Goal: Task Accomplishment & Management: Manage account settings

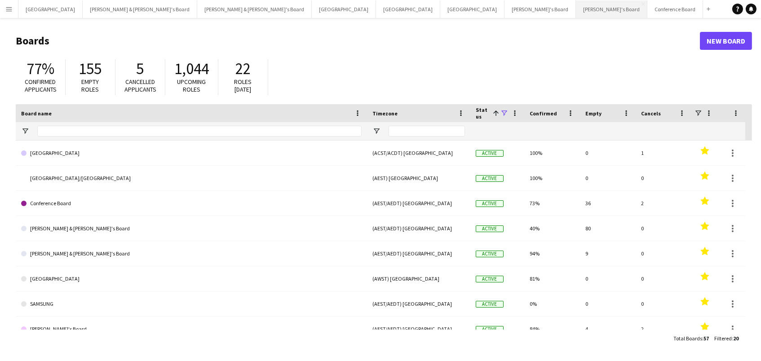
click at [576, 6] on button "[PERSON_NAME]'s Board Close" at bounding box center [611, 9] width 71 height 18
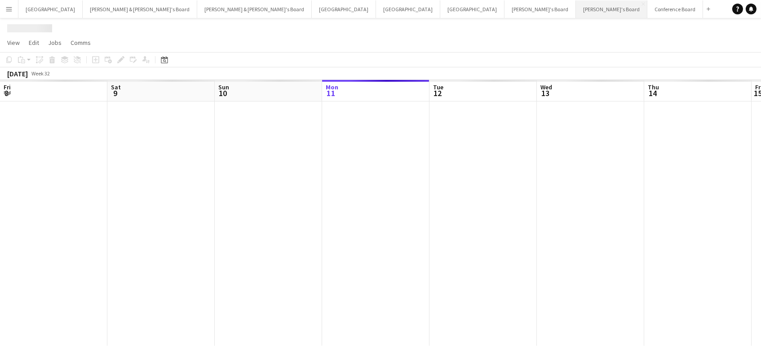
scroll to position [0, 214]
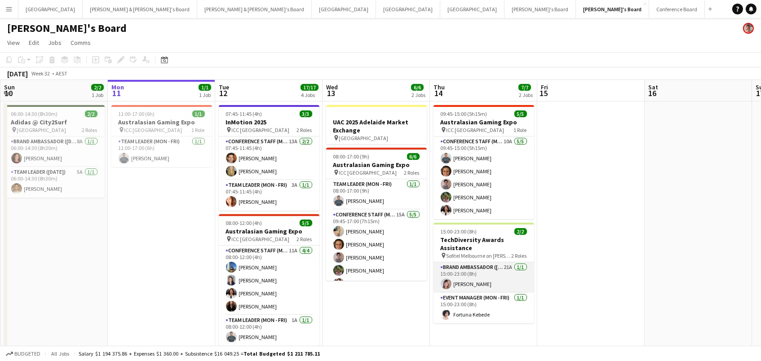
click at [475, 284] on app-card-role "Brand Ambassador (Mon - Fri) 21A [DATE] 15:00-23:00 (8h) [PERSON_NAME]" at bounding box center [484, 278] width 101 height 31
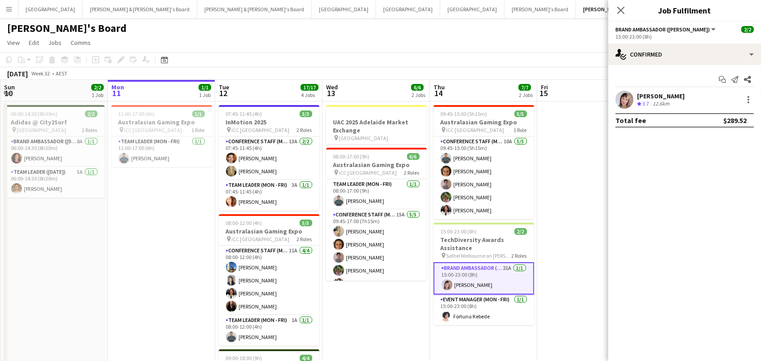
click at [654, 96] on div "[PERSON_NAME]" at bounding box center [661, 96] width 48 height 8
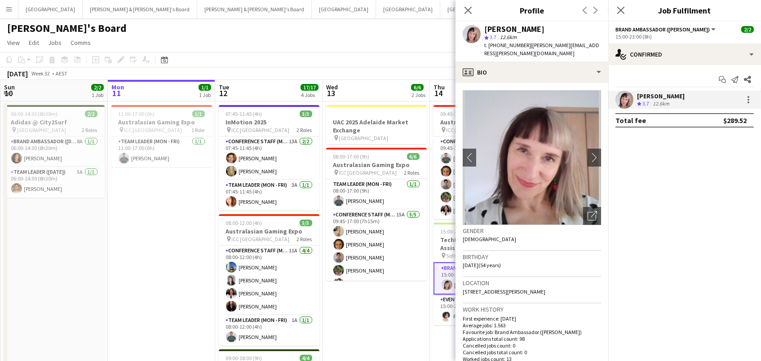
click at [512, 46] on span "t. [PHONE_NUMBER]" at bounding box center [508, 45] width 47 height 7
copy span "61493965813"
click at [422, 295] on app-date-cell "UAC 2025 Adelaide Market Exchange pin [GEOGRAPHIC_DATA] 08:00-17:00 (9h) 6/6 Au…" at bounding box center [376, 363] width 107 height 522
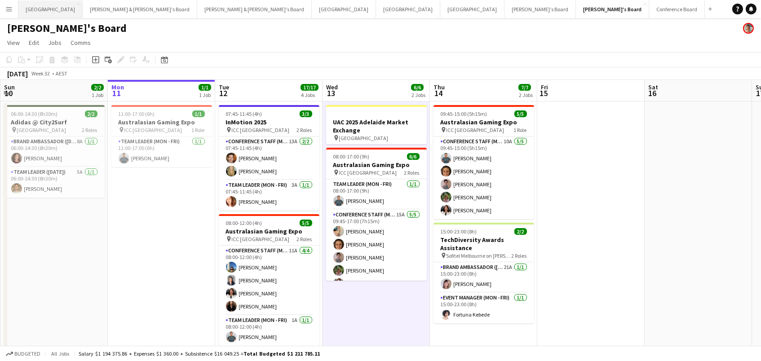
click at [37, 11] on button "Sydney Close" at bounding box center [50, 9] width 64 height 18
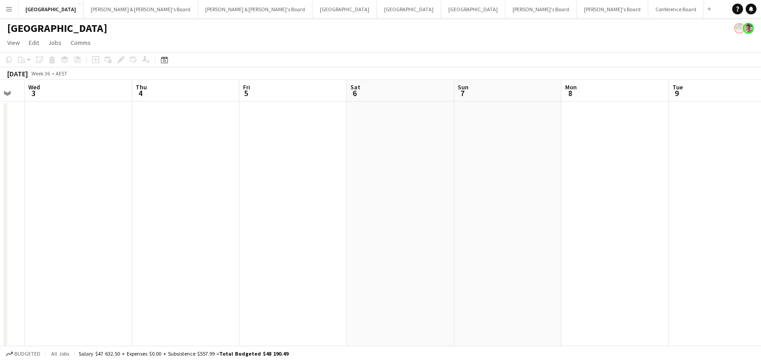
scroll to position [0, 344]
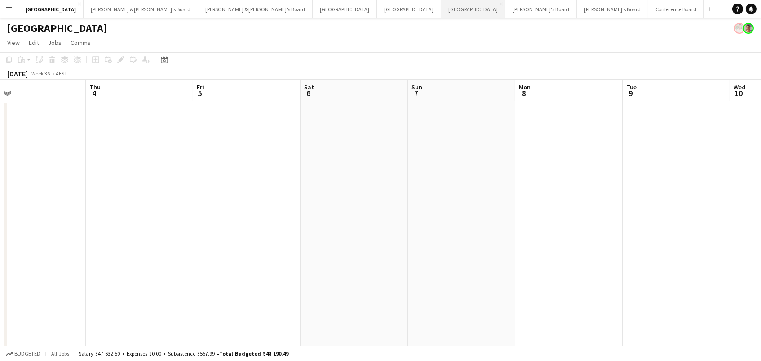
click at [441, 8] on button "Melbourne Close" at bounding box center [473, 9] width 64 height 18
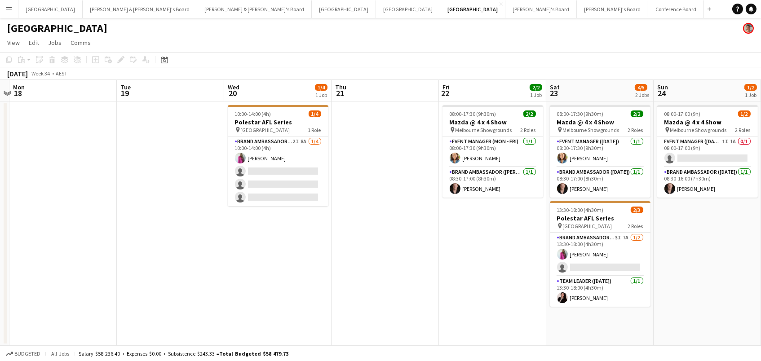
scroll to position [0, 241]
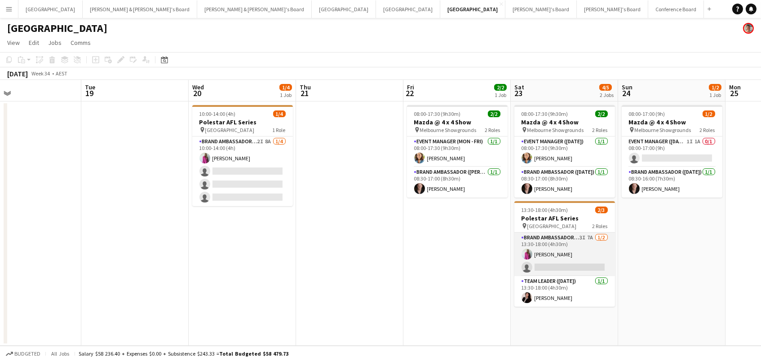
click at [570, 249] on app-card-role "Brand Ambassador ([DATE]) 3I 7A [DATE] 13:30-18:00 (4h30m) [PERSON_NAME] single…" at bounding box center [565, 255] width 101 height 44
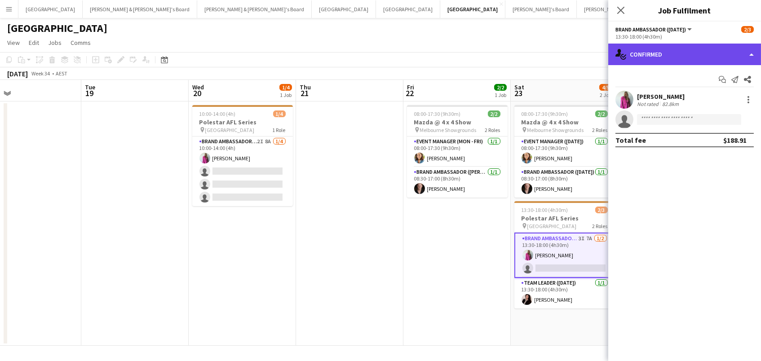
click at [651, 56] on div "single-neutral-actions-check-2 Confirmed" at bounding box center [685, 55] width 153 height 22
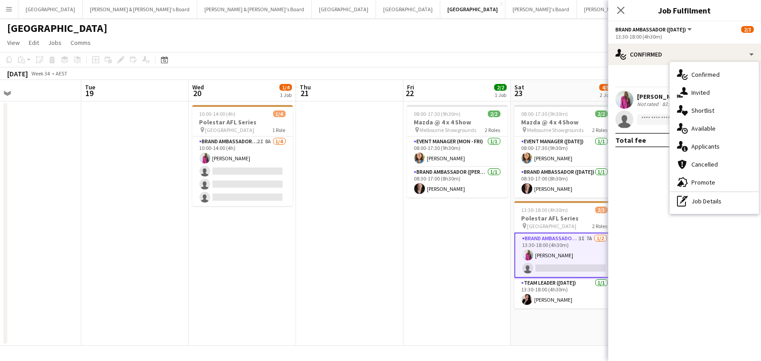
drag, startPoint x: 703, startPoint y: 142, endPoint x: 687, endPoint y: 143, distance: 15.8
click at [703, 142] on div "single-neutral-actions-information Applicants" at bounding box center [714, 147] width 89 height 18
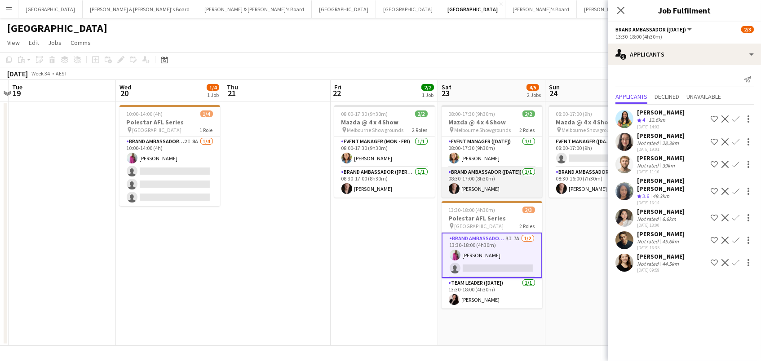
scroll to position [0, 313]
click at [676, 267] on div "[DATE] 09:59" at bounding box center [661, 270] width 48 height 6
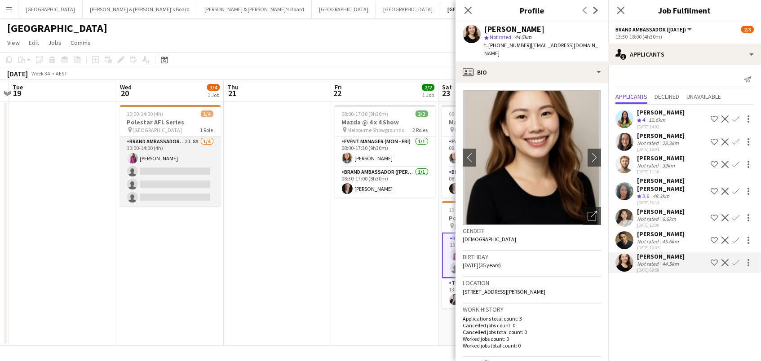
click at [160, 156] on app-card-role "Brand Ambassador (Mon - Fri) 2I 8A [DATE] 10:00-14:00 (4h) [PERSON_NAME] single…" at bounding box center [170, 172] width 101 height 70
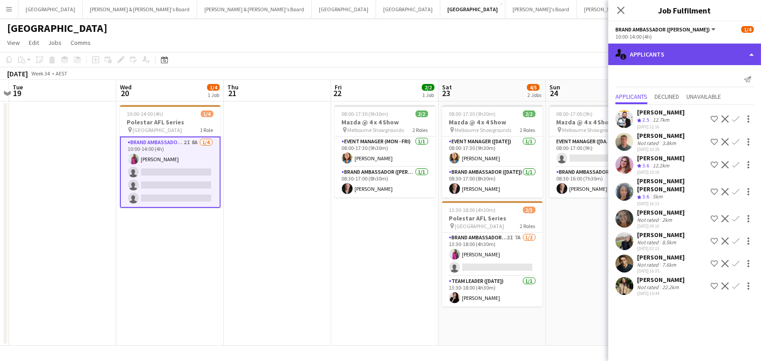
click at [664, 55] on div "single-neutral-actions-information Applicants" at bounding box center [685, 55] width 153 height 22
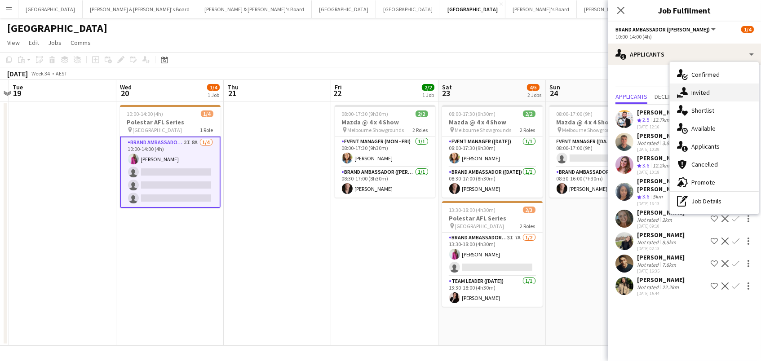
click at [691, 94] on div "single-neutral-actions-share-1 Invited" at bounding box center [714, 93] width 89 height 18
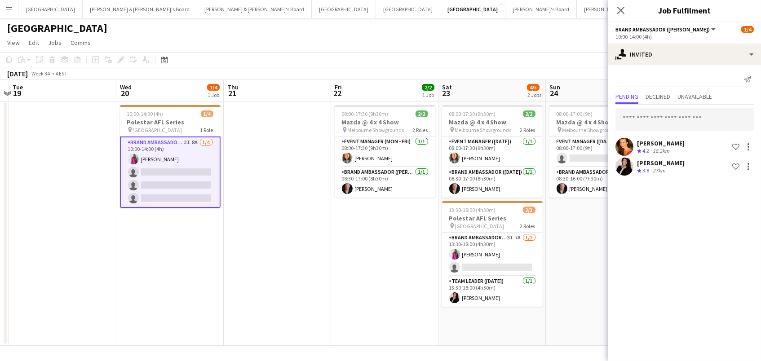
click at [646, 135] on div "[PERSON_NAME] Crew rating 4.2 18.2km Shortlist crew [PERSON_NAME] Crew rating 3…" at bounding box center [685, 141] width 153 height 73
click at [650, 126] on input "text" at bounding box center [685, 119] width 138 height 22
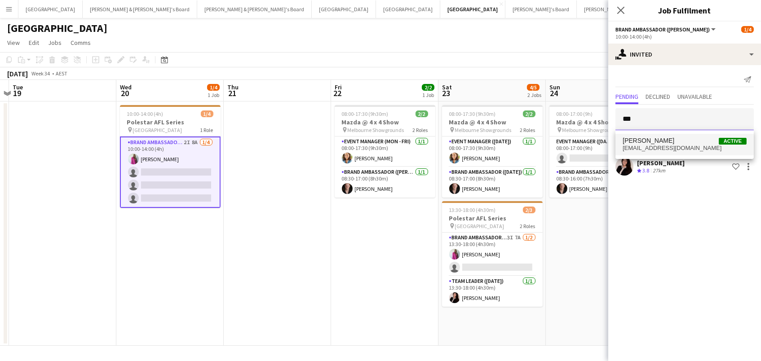
scroll to position [0, 0]
type input "***"
click at [646, 143] on span "[PERSON_NAME]" at bounding box center [649, 141] width 52 height 8
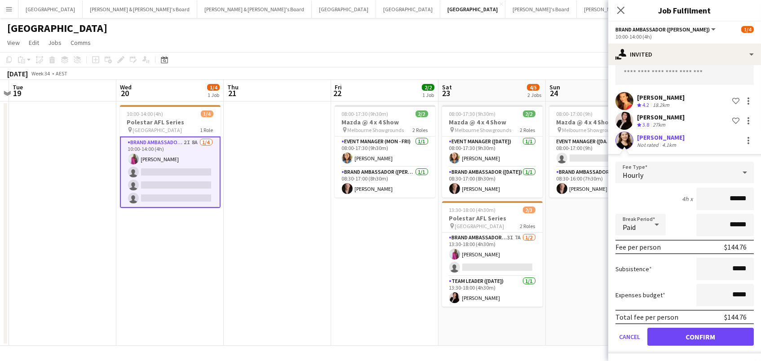
scroll to position [45, 0]
click at [691, 341] on button "Confirm" at bounding box center [701, 338] width 107 height 18
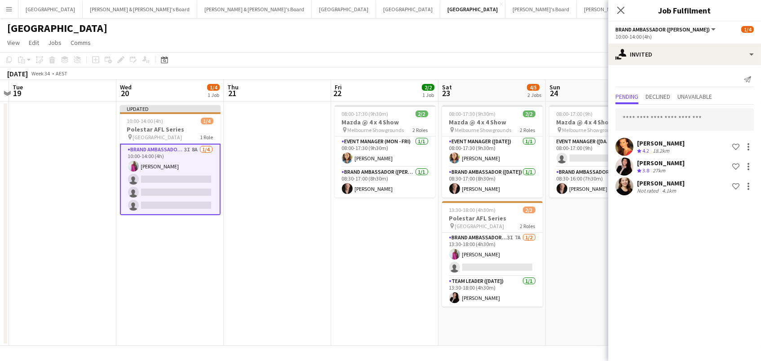
scroll to position [0, 0]
click at [585, 322] on app-date-cell "08:00-17:00 (9h) 1/2 Mazda @ 4 x 4 Show pin Melbourne Showgrounds 2 Roles Event…" at bounding box center [599, 224] width 107 height 245
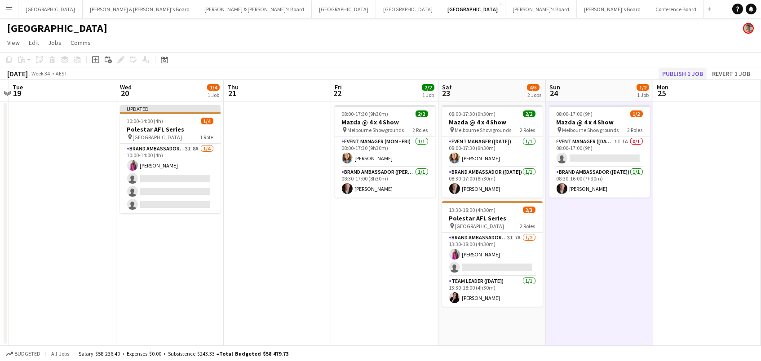
click at [668, 70] on button "Publish 1 job" at bounding box center [683, 74] width 48 height 12
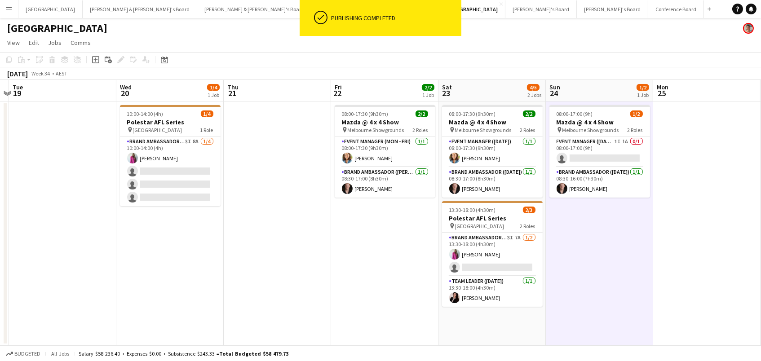
click at [268, 44] on app-page-menu "View Day view expanded Day view collapsed Month view Date picker Jump to [DATE]…" at bounding box center [380, 43] width 761 height 17
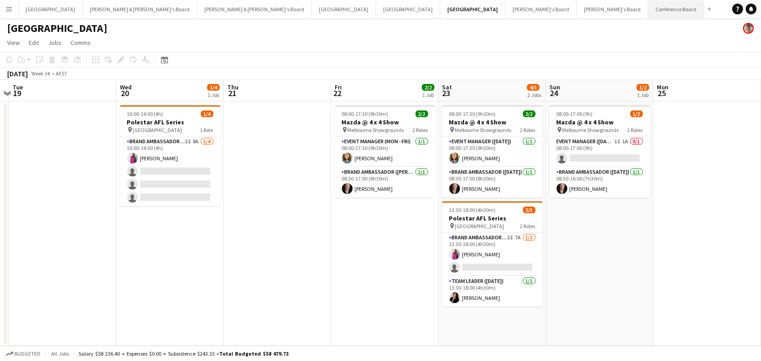
click at [649, 12] on button "Conference Board Close" at bounding box center [677, 9] width 56 height 18
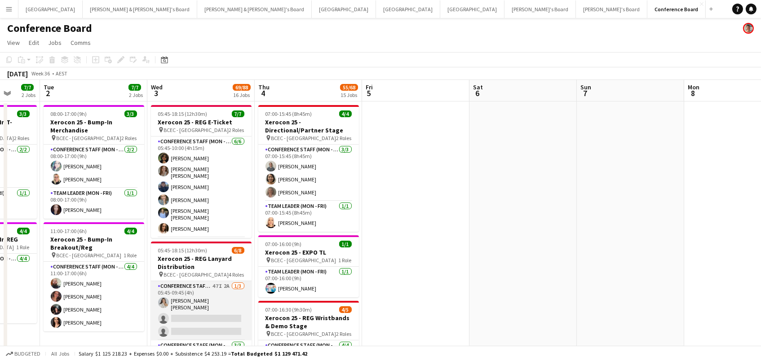
scroll to position [0, 282]
click at [204, 318] on app-card-role "Conference Staff (Mon - Fri) 47I 2A [DATE] 05:45-09:45 (4h) [PERSON_NAME] [PERS…" at bounding box center [201, 310] width 101 height 59
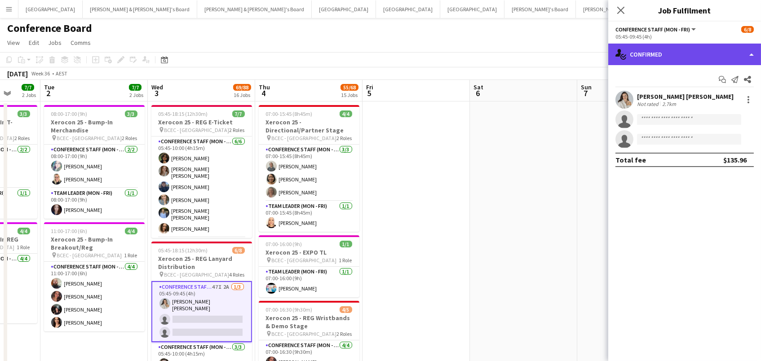
click at [639, 57] on div "single-neutral-actions-check-2 Confirmed" at bounding box center [685, 55] width 153 height 22
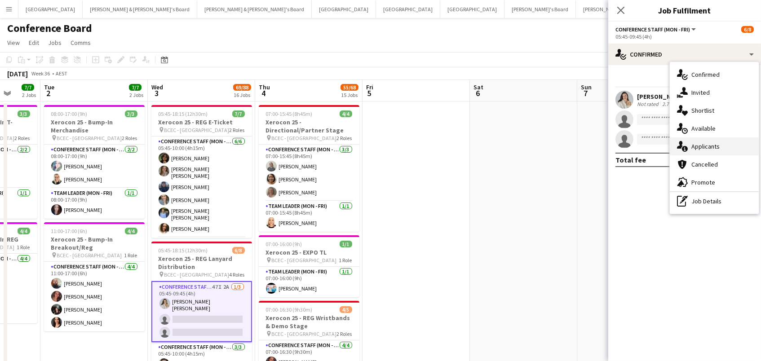
click at [708, 145] on div "single-neutral-actions-information Applicants" at bounding box center [714, 147] width 89 height 18
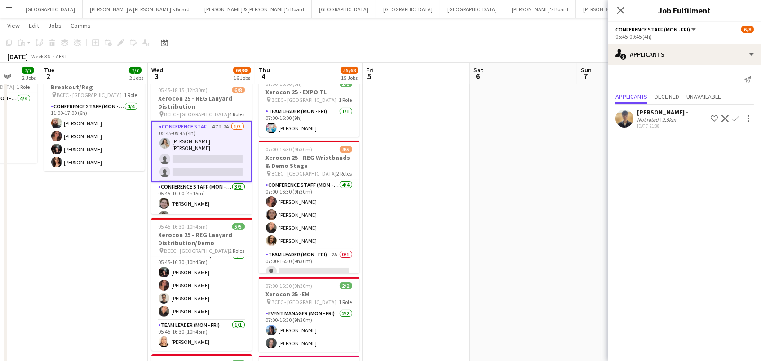
scroll to position [5, 0]
click at [325, 254] on app-card-role "Team Leader (Mon - Fri) 2A 0/1 07:00-16:30 (9h30m) single-neutral-actions" at bounding box center [309, 265] width 101 height 31
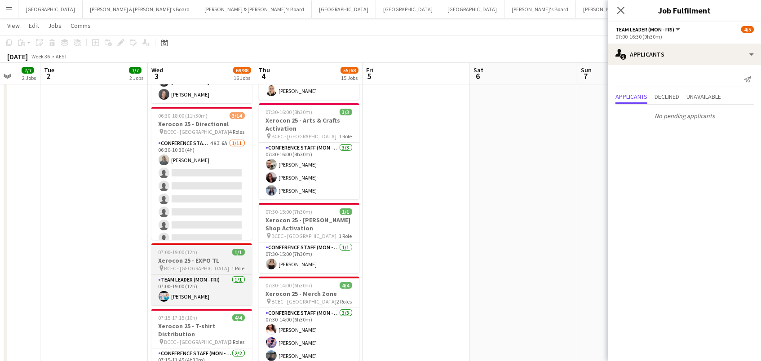
scroll to position [481, 0]
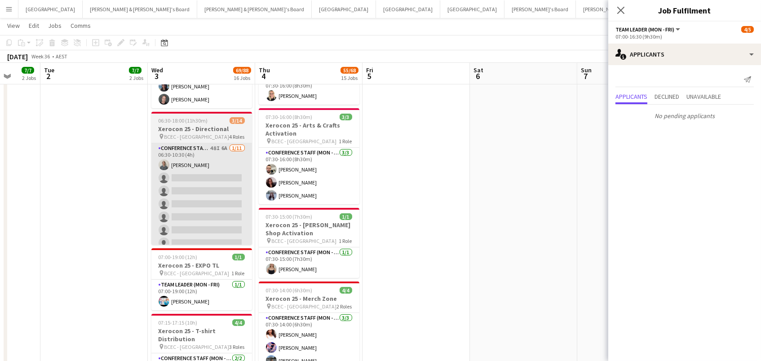
click at [235, 170] on app-card-role "Conference Staff (Mon - Fri) 48I 6A [DATE] 06:30-10:30 (4h) [PERSON_NAME] singl…" at bounding box center [201, 223] width 101 height 161
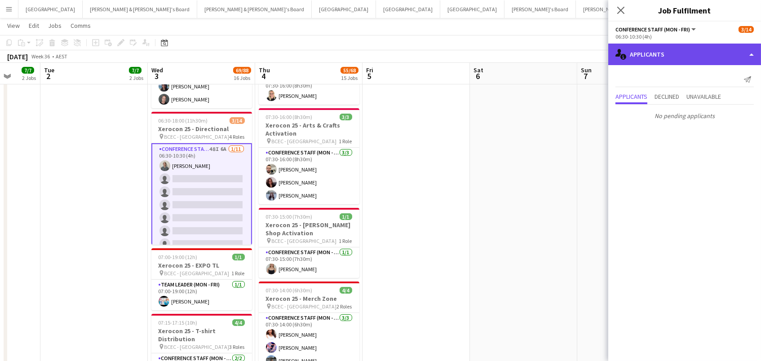
click at [715, 52] on div "single-neutral-actions-information Applicants" at bounding box center [685, 55] width 153 height 22
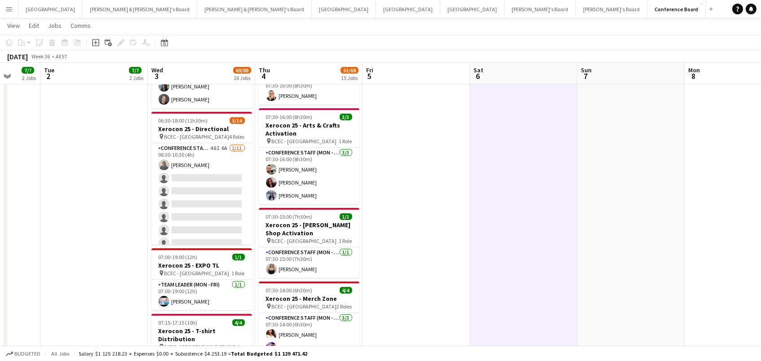
scroll to position [0, 281]
click at [576, 11] on button "[PERSON_NAME]'s Board Close" at bounding box center [611, 9] width 71 height 18
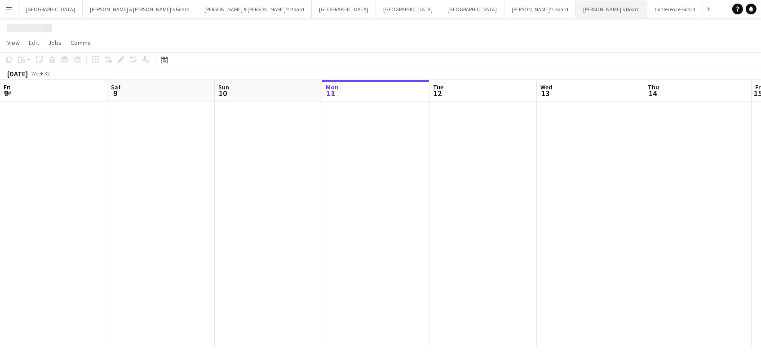
scroll to position [0, 214]
